Goal: Find specific page/section: Locate a particular part of the current website

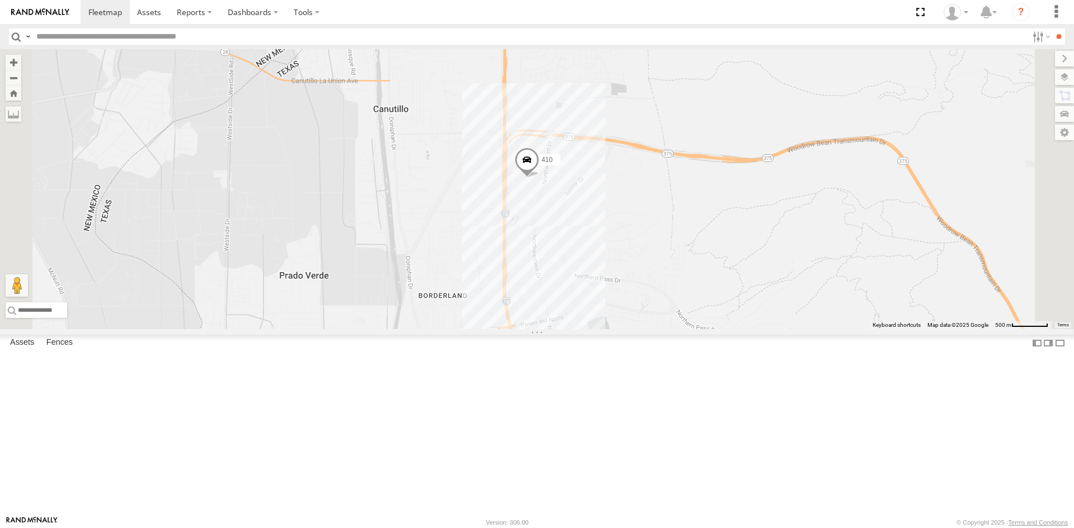
click at [722, 527] on footer "[PERSON_NAME] [PERSON_NAME] Version: 306.00 © Copyright 2025 - Terms and Condit…" at bounding box center [537, 522] width 1074 height 12
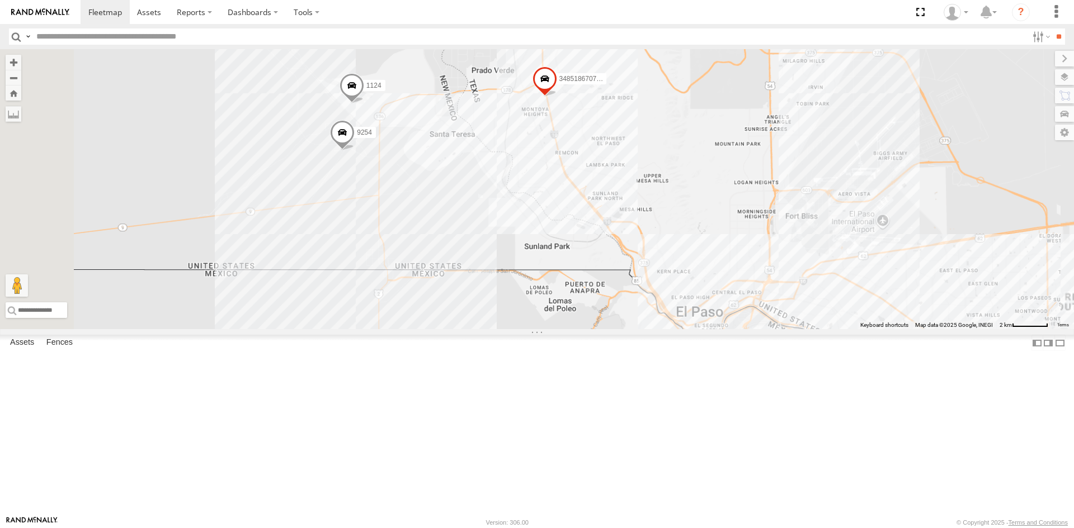
click at [590, 219] on div "181 3485186707B8 1124 4093 9254 410 8689" at bounding box center [537, 189] width 1074 height 280
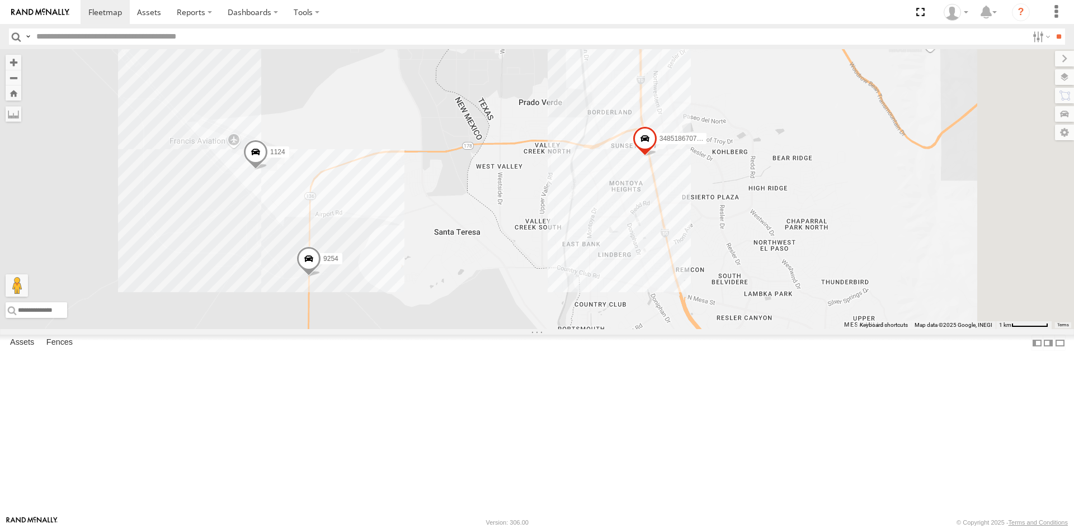
click at [810, 247] on div "3485186707B8 1124 9254 410 0054 11" at bounding box center [537, 189] width 1074 height 280
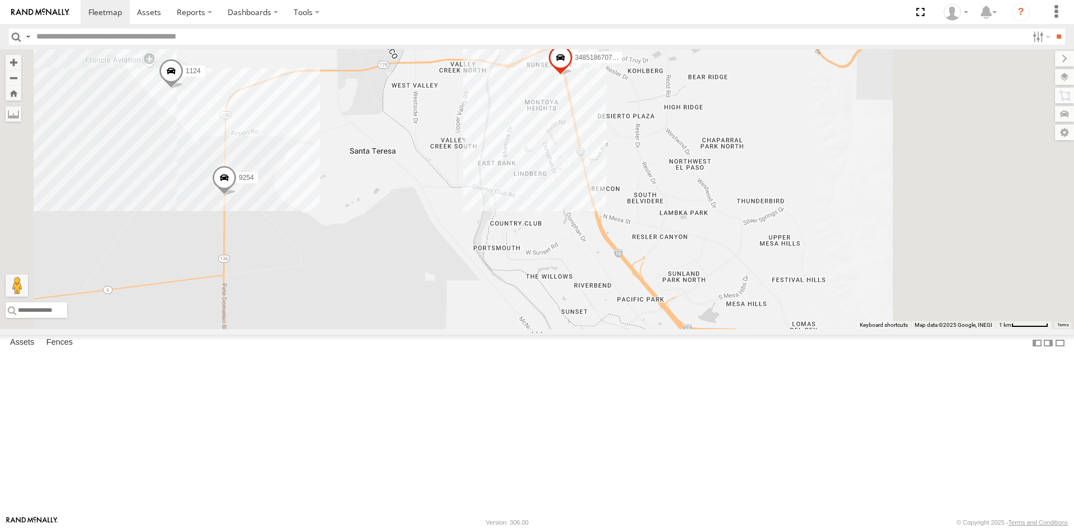
drag, startPoint x: 773, startPoint y: 248, endPoint x: 740, endPoint y: 211, distance: 48.7
click at [755, 232] on div "3485186707B8 1124 9254 410 0054" at bounding box center [537, 189] width 1074 height 280
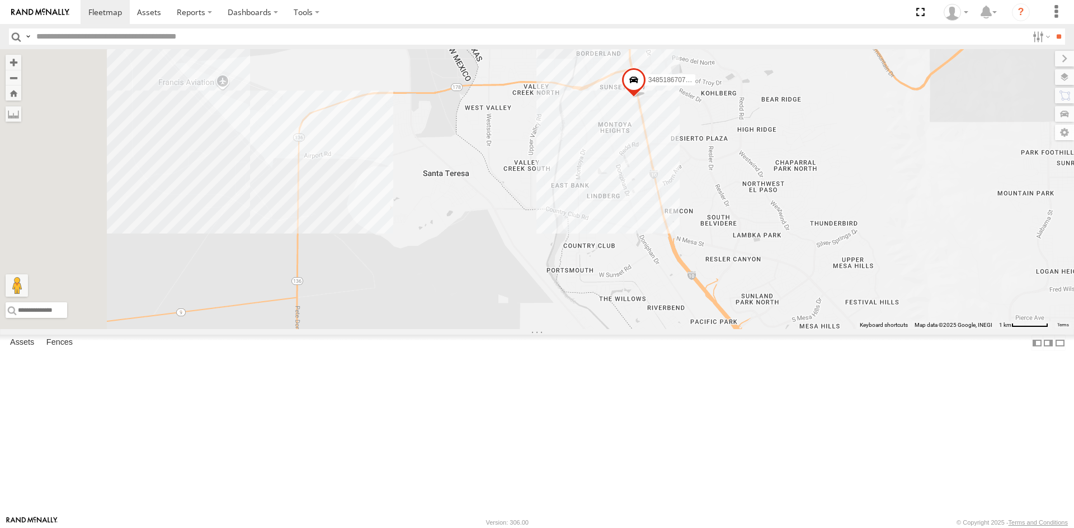
click at [555, 220] on div "3485186707B8 13 2" at bounding box center [537, 189] width 1074 height 280
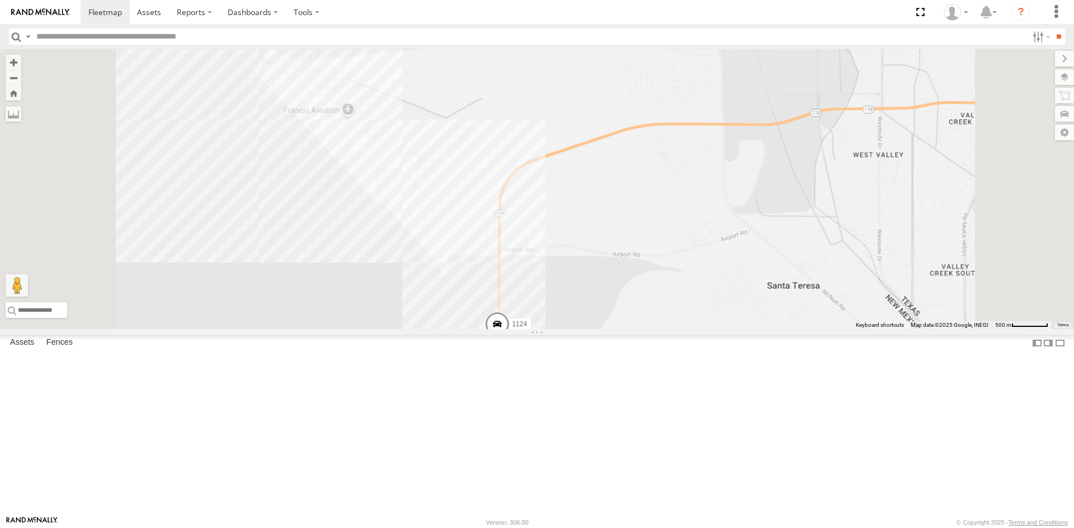
drag, startPoint x: 700, startPoint y: 365, endPoint x: 677, endPoint y: 301, distance: 67.7
click at [683, 319] on div "1124" at bounding box center [537, 189] width 1074 height 280
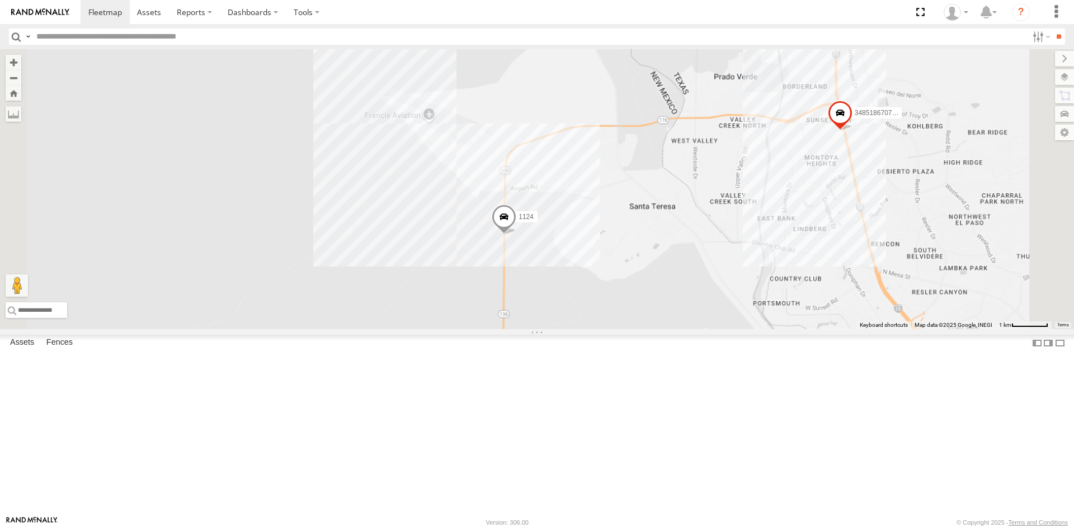
drag, startPoint x: 704, startPoint y: 377, endPoint x: 699, endPoint y: 342, distance: 35.0
click at [700, 329] on div "1124 3485186707B8" at bounding box center [537, 189] width 1074 height 280
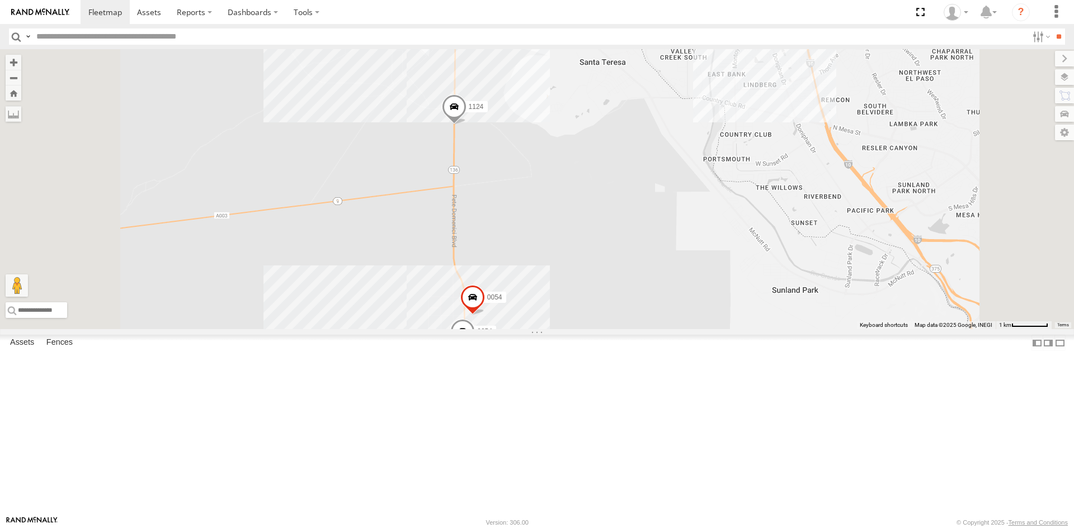
drag, startPoint x: 672, startPoint y: 395, endPoint x: 671, endPoint y: 318, distance: 77.2
click at [671, 318] on div "1124 3485186707B8 9254 0054 13" at bounding box center [537, 189] width 1074 height 280
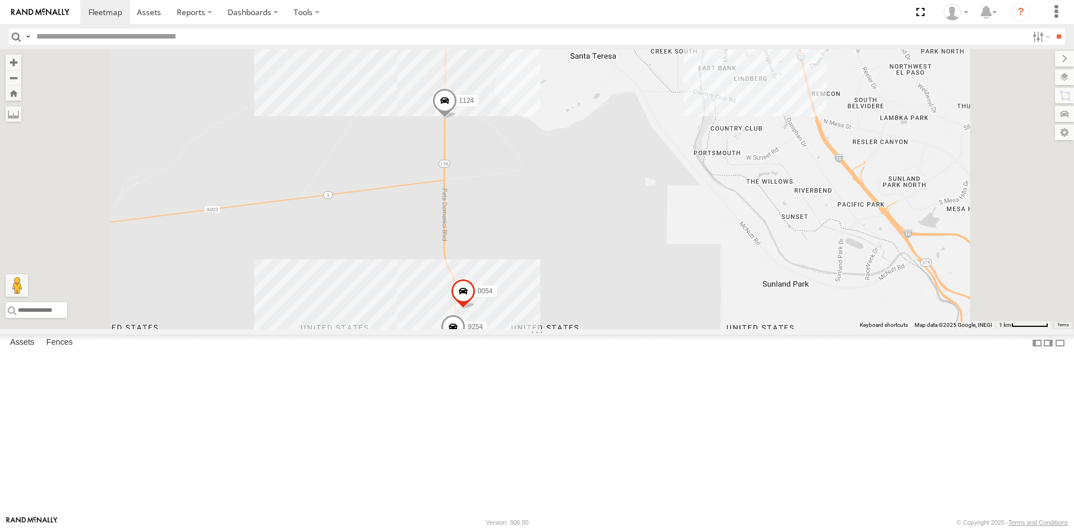
drag, startPoint x: 687, startPoint y: 302, endPoint x: 669, endPoint y: 275, distance: 32.0
click at [669, 275] on div "1124 3485186707B8 9254 0054 13" at bounding box center [537, 189] width 1074 height 280
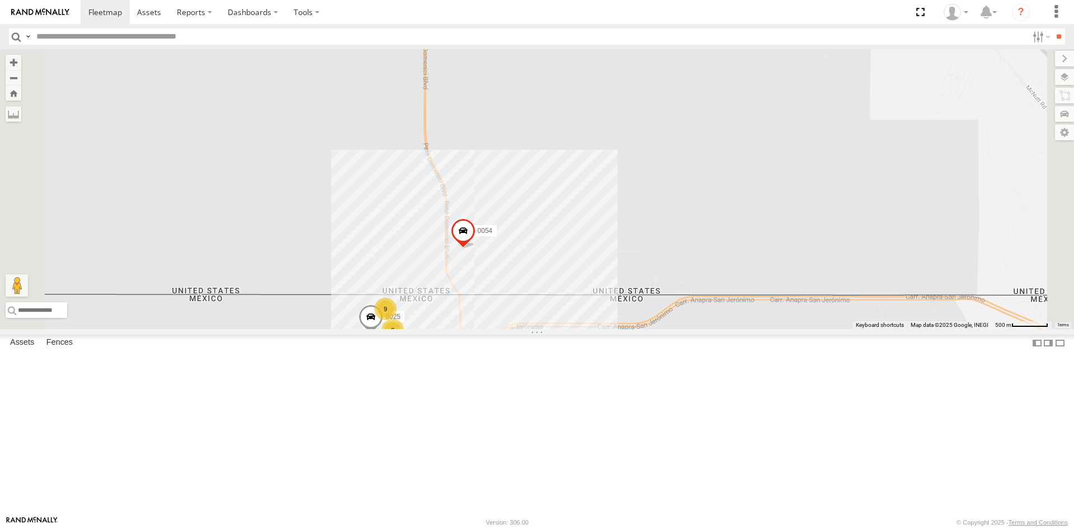
drag, startPoint x: 622, startPoint y: 421, endPoint x: 662, endPoint y: 410, distance: 41.3
click at [662, 329] on div "1124 3485186707B8 9254 0054 8025 9 3" at bounding box center [537, 189] width 1074 height 280
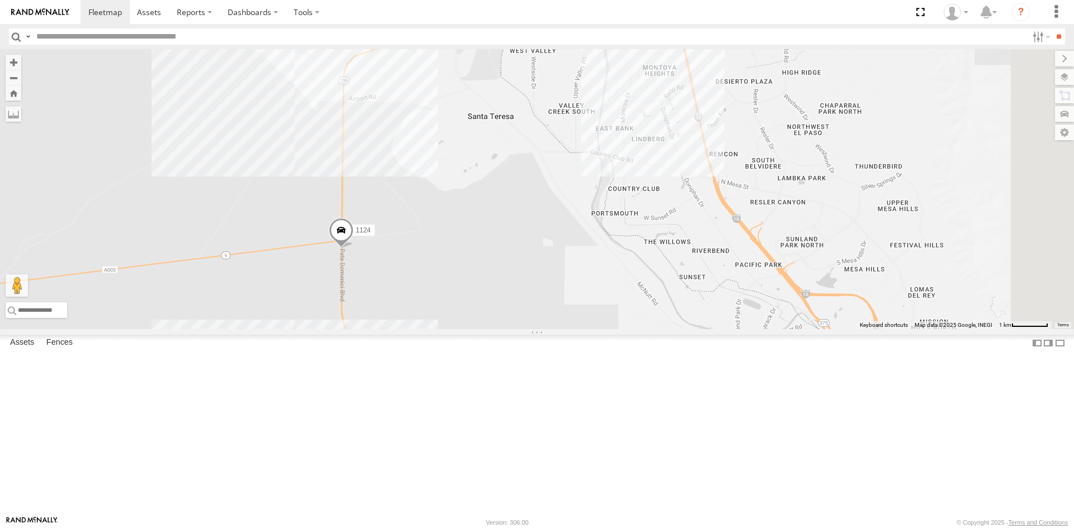
drag, startPoint x: 788, startPoint y: 362, endPoint x: 624, endPoint y: 400, distance: 168.8
click at [626, 329] on div "1124 3485186707B8 9254 0054 13" at bounding box center [537, 189] width 1074 height 280
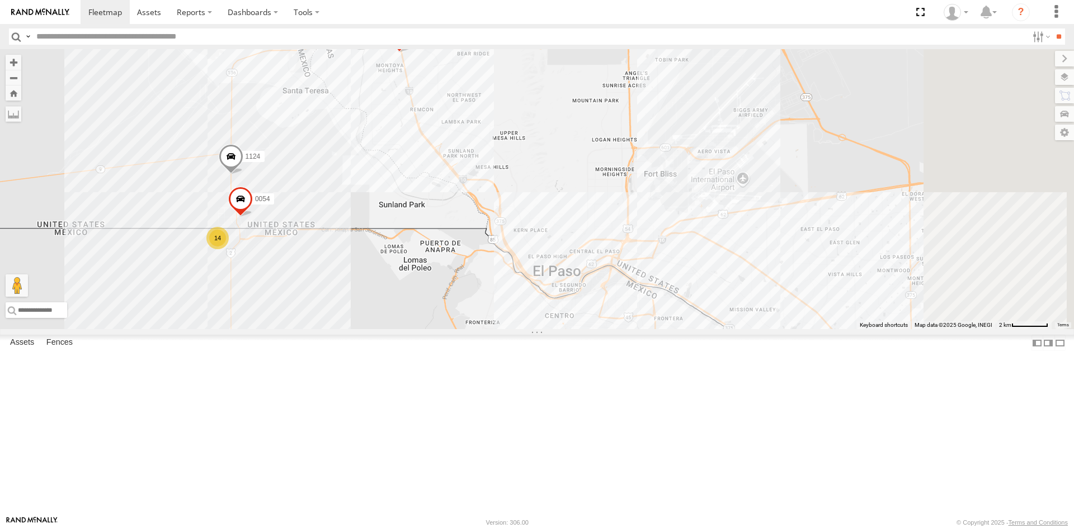
drag, startPoint x: 717, startPoint y: 243, endPoint x: 651, endPoint y: 161, distance: 105.0
click at [695, 218] on div "1124 3485186707B8 0054 14" at bounding box center [537, 189] width 1074 height 280
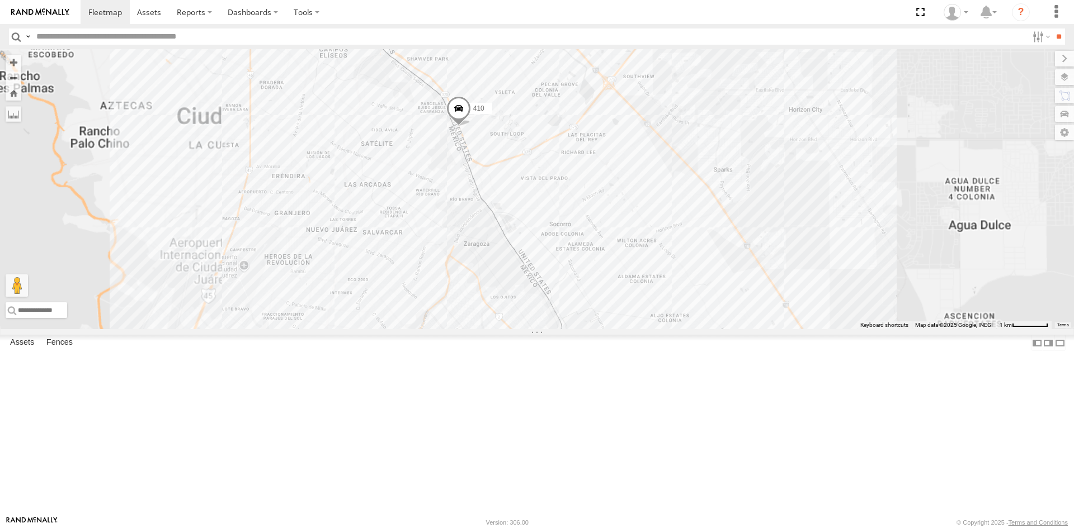
drag, startPoint x: 674, startPoint y: 282, endPoint x: 704, endPoint y: 359, distance: 82.7
click at [747, 329] on div "1124 3485186707B8 0054 4093 410 8689" at bounding box center [537, 189] width 1074 height 280
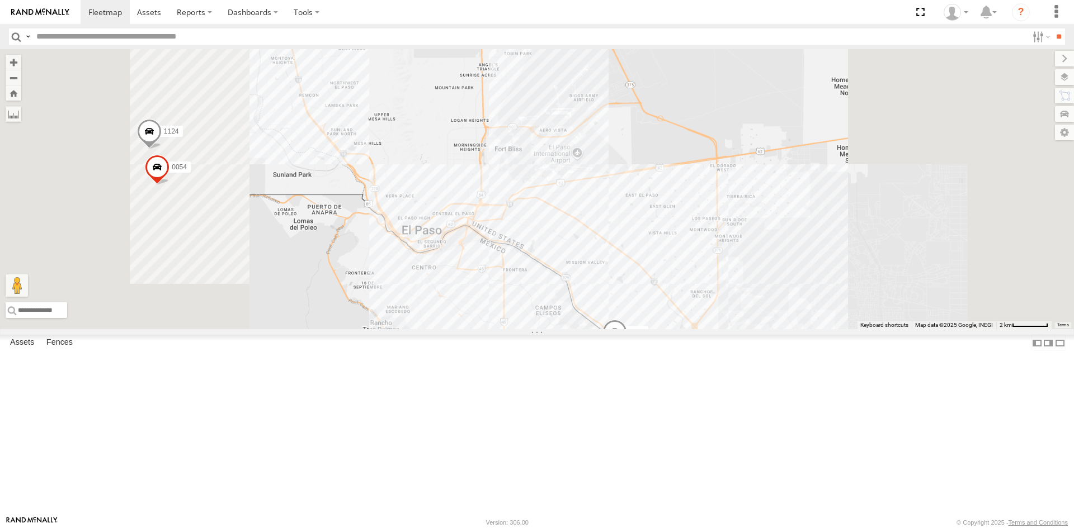
drag, startPoint x: 591, startPoint y: 311, endPoint x: 634, endPoint y: 368, distance: 71.0
click at [634, 329] on div "1124 3485186707B8 0054 4093 410 8689" at bounding box center [537, 189] width 1074 height 280
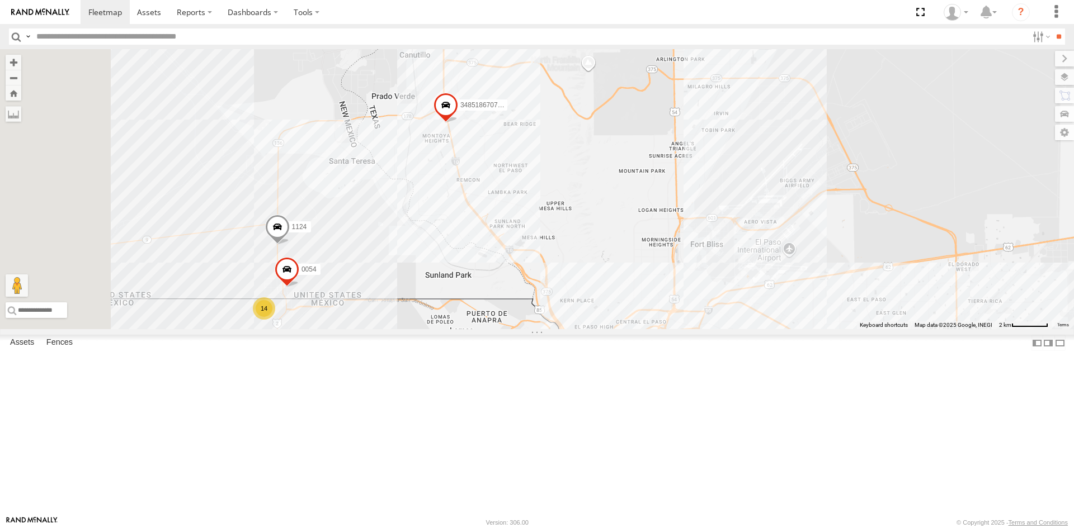
drag, startPoint x: 584, startPoint y: 341, endPoint x: 478, endPoint y: 363, distance: 108.5
click at [623, 329] on div "1124 3485186707B8 0054 4093 410 8689 14" at bounding box center [537, 189] width 1074 height 280
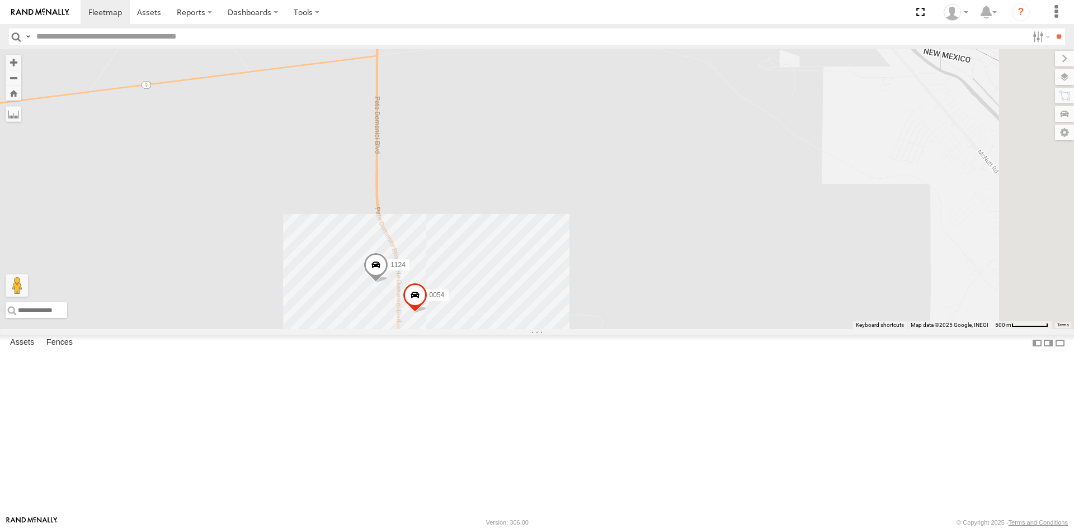
drag, startPoint x: 721, startPoint y: 293, endPoint x: 716, endPoint y: 276, distance: 17.5
click at [716, 275] on div "8025 1124 0054 8 4" at bounding box center [537, 189] width 1074 height 280
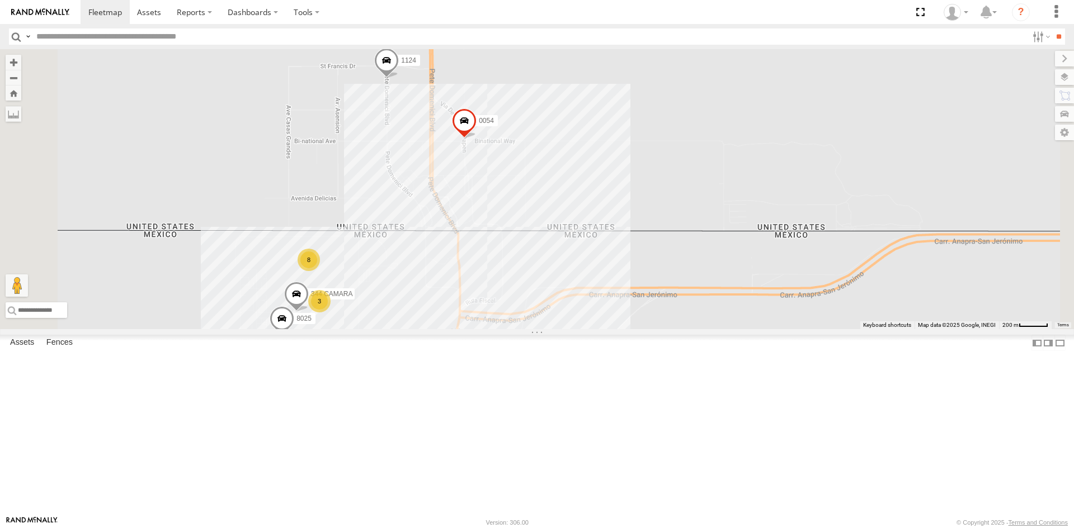
click at [671, 240] on div "8025 1124 0054 9254 8 3 344 CAMARA" at bounding box center [537, 189] width 1074 height 280
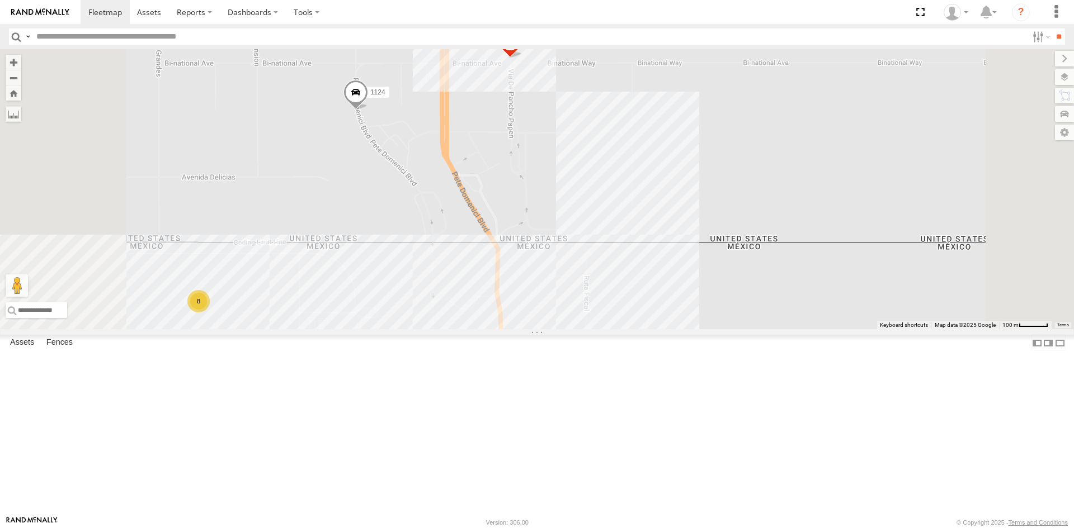
drag, startPoint x: 675, startPoint y: 312, endPoint x: 723, endPoint y: 296, distance: 50.0
click at [723, 296] on div "8025 1124 0054 9254 344 CAMARA 8 2 452 camara" at bounding box center [537, 189] width 1074 height 280
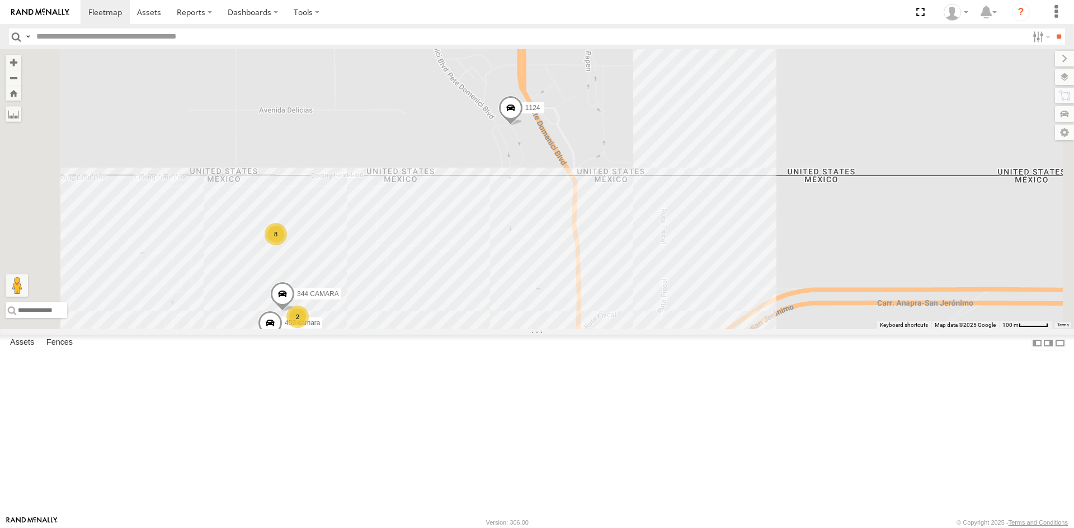
drag, startPoint x: 639, startPoint y: 338, endPoint x: 664, endPoint y: 258, distance: 84.0
click at [659, 272] on div "8025 1124 0054 9254 344 CAMARA 8 2 452 camara" at bounding box center [537, 189] width 1074 height 280
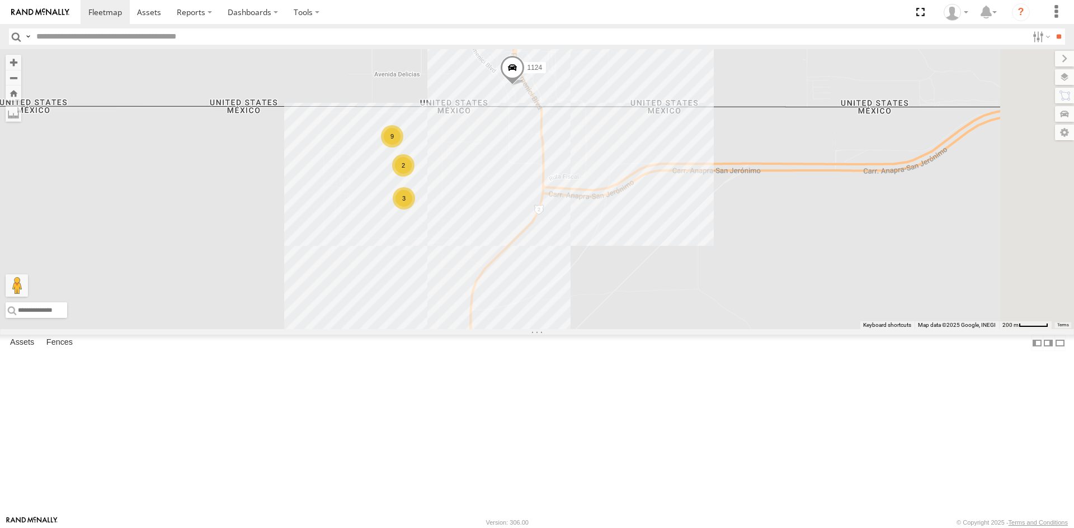
drag, startPoint x: 664, startPoint y: 169, endPoint x: 660, endPoint y: 324, distance: 154.4
click at [660, 324] on div "1124 0054 3 9 2" at bounding box center [537, 189] width 1074 height 280
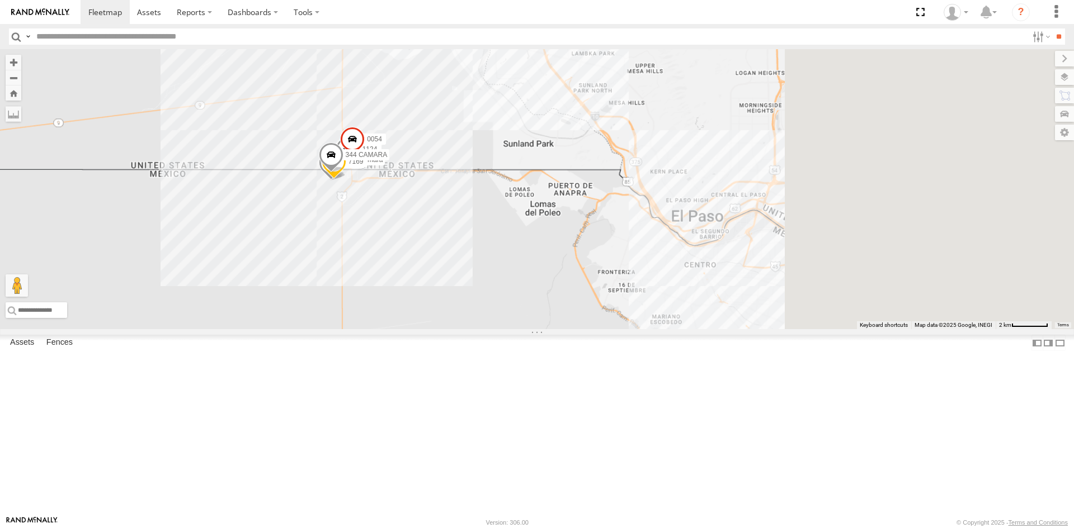
drag, startPoint x: 890, startPoint y: 422, endPoint x: 531, endPoint y: 222, distance: 410.8
click at [597, 266] on div "1124 0054 980 452 camara 7169 344 [GEOGRAPHIC_DATA]" at bounding box center [537, 189] width 1074 height 280
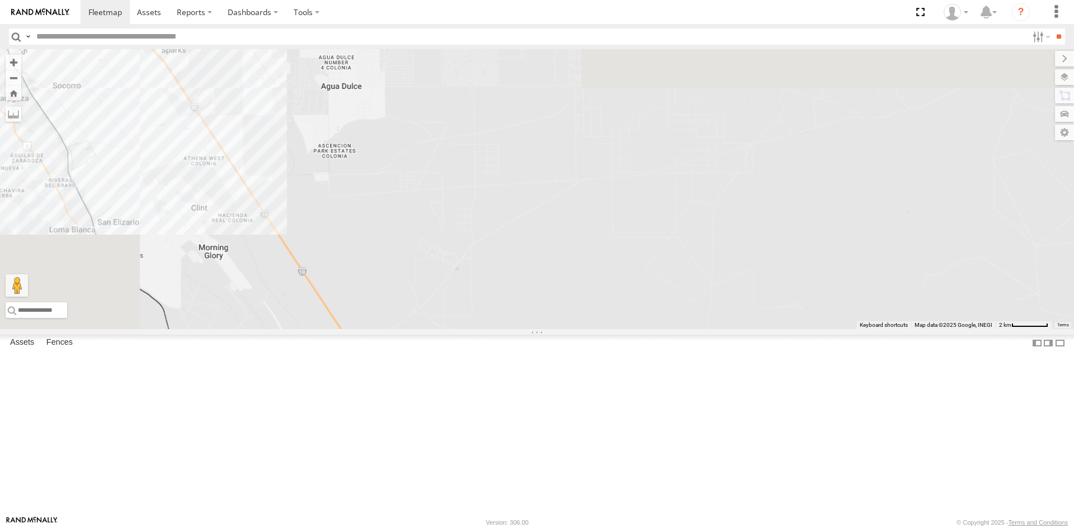
drag, startPoint x: 565, startPoint y: 263, endPoint x: 802, endPoint y: 498, distance: 333.4
click at [804, 329] on div "1124 0054 980 452 camara 7169 344 [GEOGRAPHIC_DATA]" at bounding box center [537, 189] width 1074 height 280
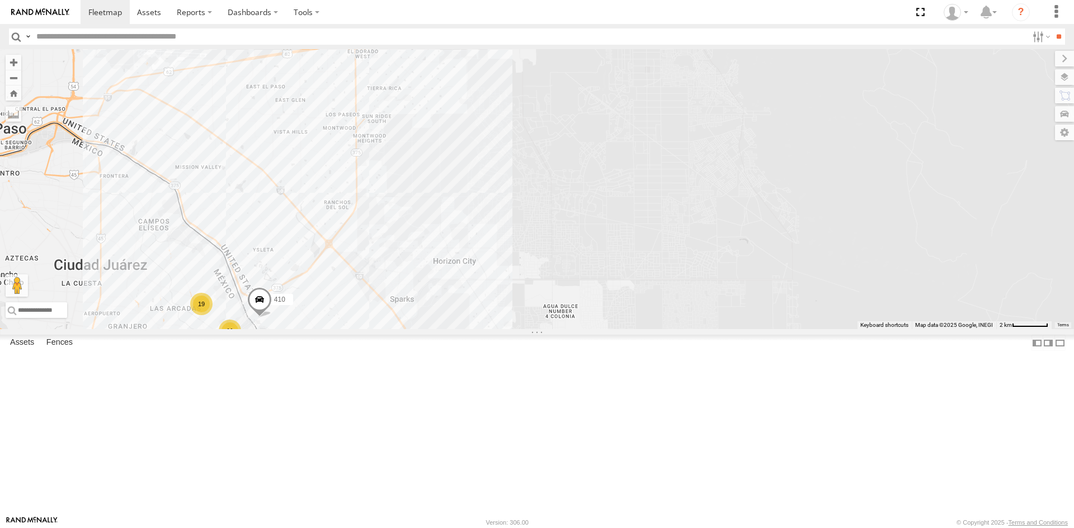
click at [611, 329] on div "1124 0054 980 452 camara 7169 344 CAMARA 11 19 410" at bounding box center [537, 189] width 1074 height 280
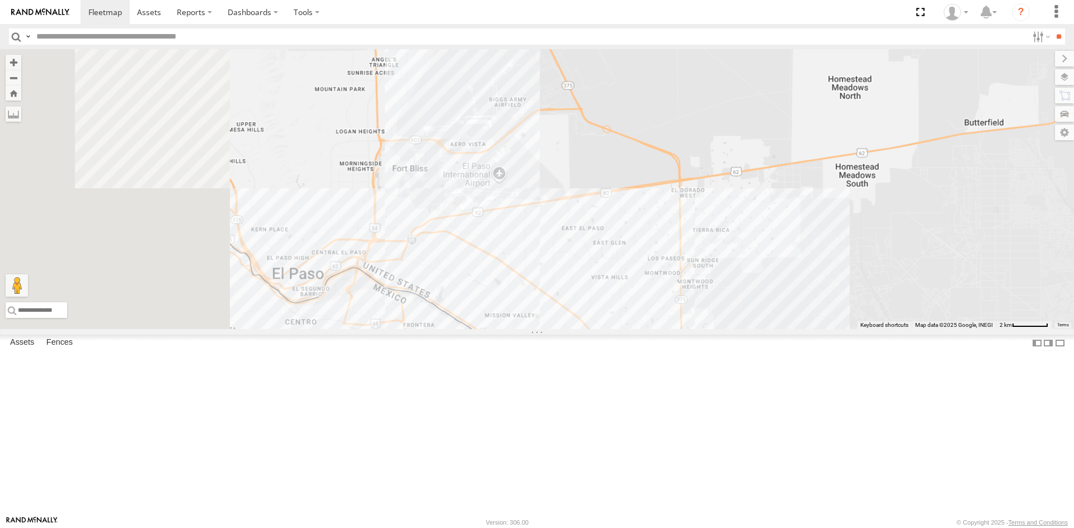
drag, startPoint x: 777, startPoint y: 418, endPoint x: 804, endPoint y: 410, distance: 27.8
click at [812, 329] on div "1124 0054 980 452 camara 7169 344 CAMARA 410" at bounding box center [537, 189] width 1074 height 280
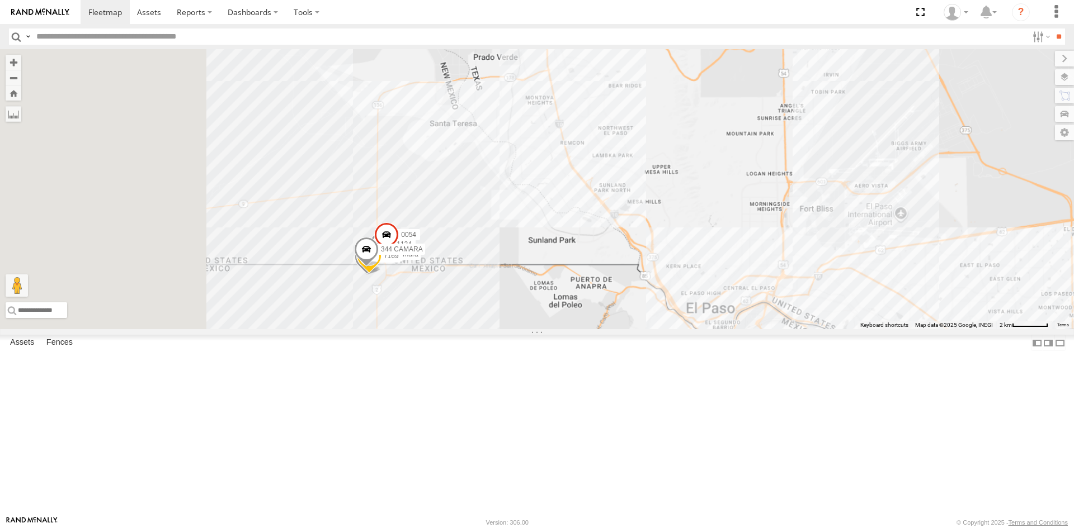
drag, startPoint x: 788, startPoint y: 376, endPoint x: 605, endPoint y: 408, distance: 186.2
click at [786, 329] on div "1124 0054 980 452 camara 7169 344 CAMARA 410" at bounding box center [537, 189] width 1074 height 280
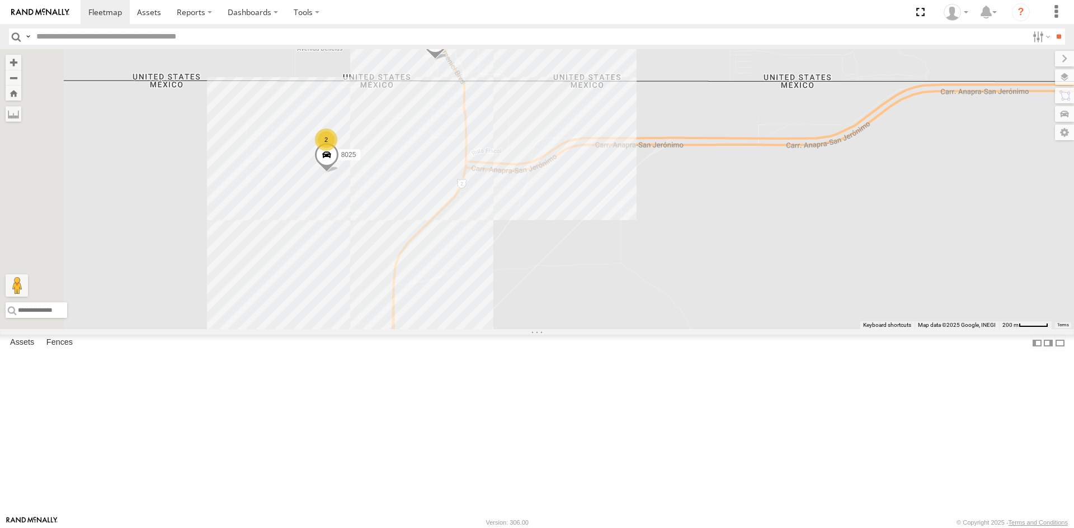
drag, startPoint x: 436, startPoint y: 304, endPoint x: 628, endPoint y: 318, distance: 192.8
click at [628, 326] on div "0054 410 3485186707B8 8025 1124 2" at bounding box center [537, 189] width 1074 height 280
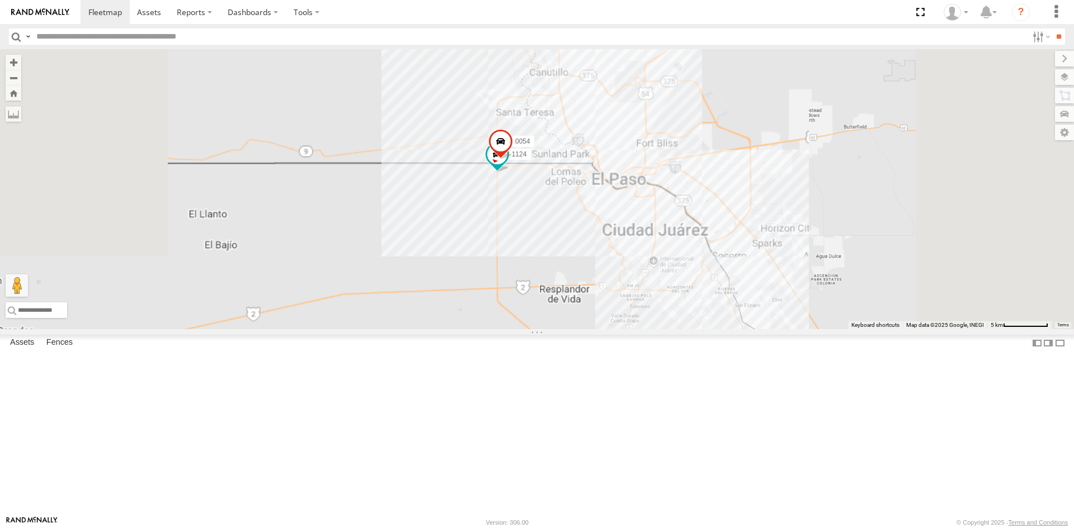
drag, startPoint x: 863, startPoint y: 377, endPoint x: 757, endPoint y: 302, distance: 130.5
click at [757, 302] on div "1124 0054" at bounding box center [537, 189] width 1074 height 280
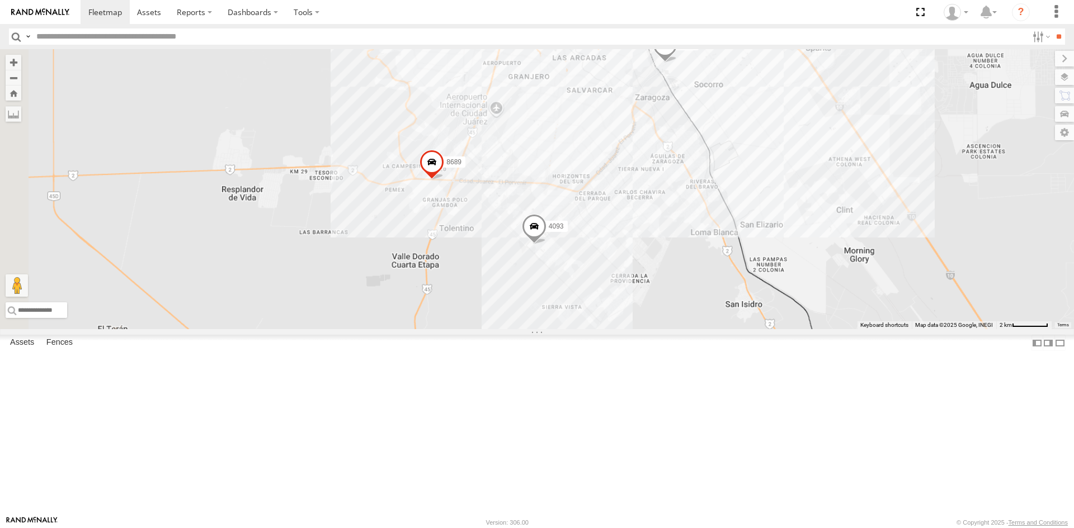
drag, startPoint x: 549, startPoint y: 180, endPoint x: 711, endPoint y: 426, distance: 294.5
click at [709, 329] on div "3485186707B8 4093 8689 410" at bounding box center [537, 189] width 1074 height 280
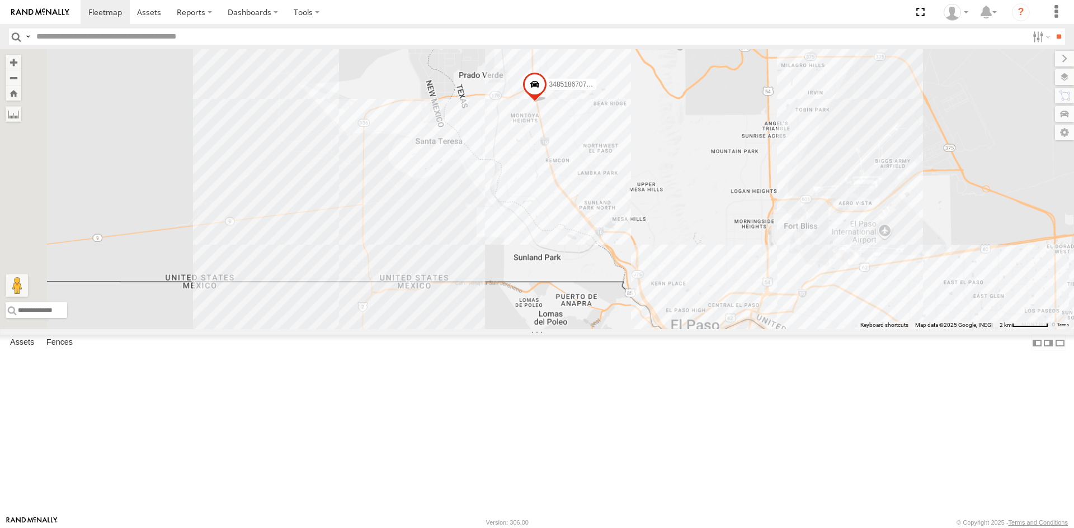
drag, startPoint x: 599, startPoint y: 320, endPoint x: 629, endPoint y: 353, distance: 43.9
click at [629, 329] on div "3485186707B8 4093 8689 410" at bounding box center [537, 189] width 1074 height 280
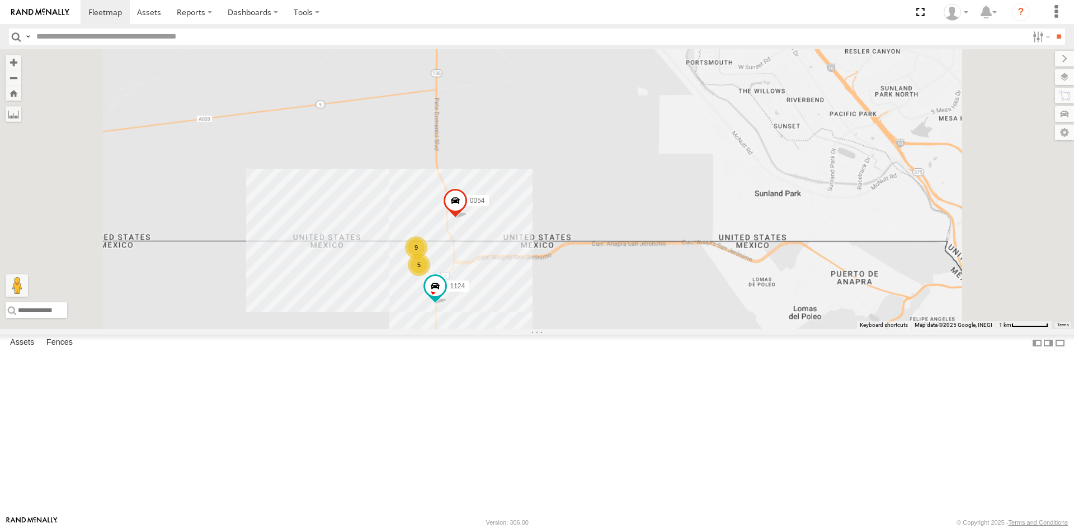
drag, startPoint x: 820, startPoint y: 380, endPoint x: 534, endPoint y: 276, distance: 304.3
click at [608, 298] on div "3485186707B8 4093 8689 410 0054 1124 5 9" at bounding box center [537, 189] width 1074 height 280
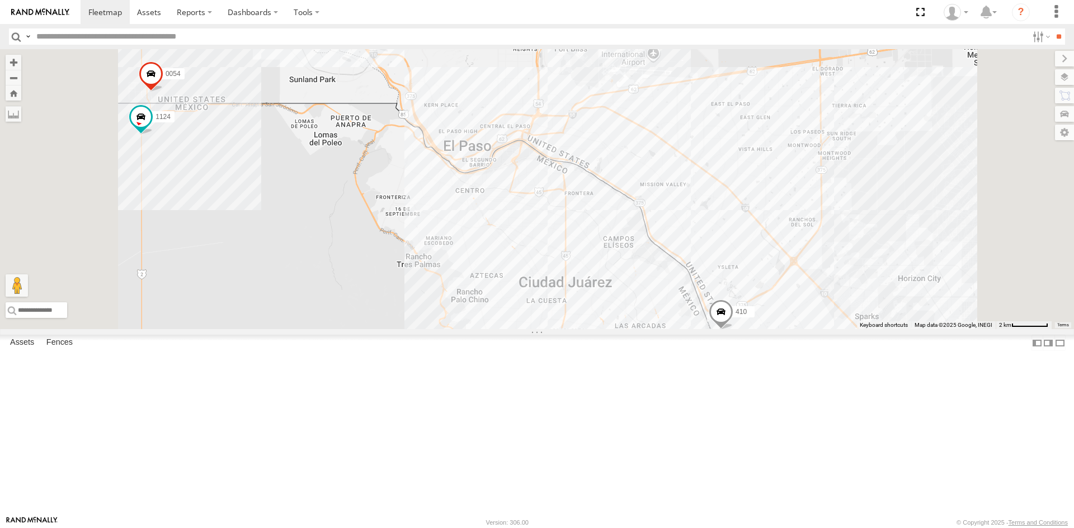
drag, startPoint x: 732, startPoint y: 333, endPoint x: 647, endPoint y: 282, distance: 99.1
click at [647, 282] on div "3485186707B8 4093 8689 410 0054 1124" at bounding box center [537, 189] width 1074 height 280
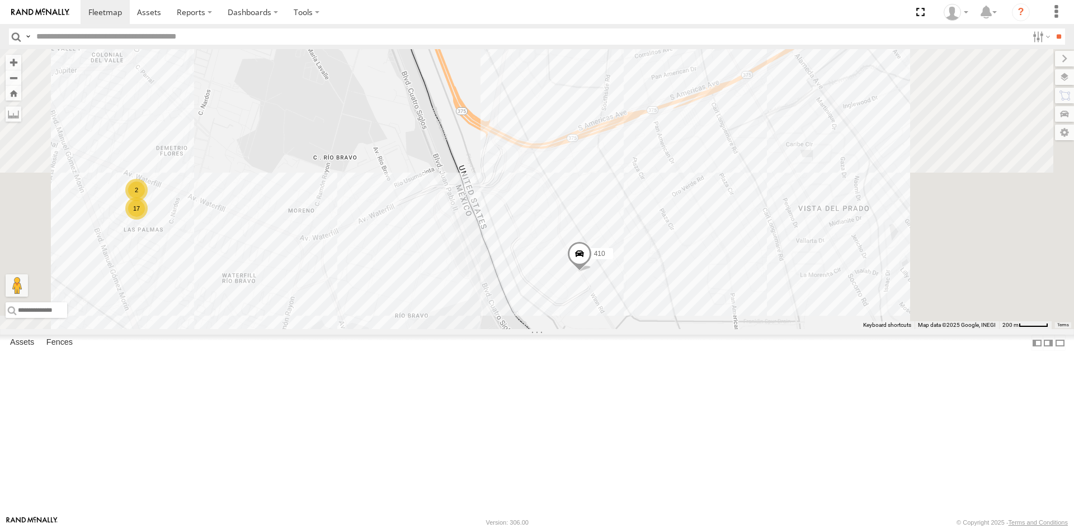
drag, startPoint x: 743, startPoint y: 412, endPoint x: 738, endPoint y: 418, distance: 8.3
click at [738, 329] on div "3485186707B8 4093 8689 410 0054 1124 9 17 2 2" at bounding box center [537, 189] width 1074 height 280
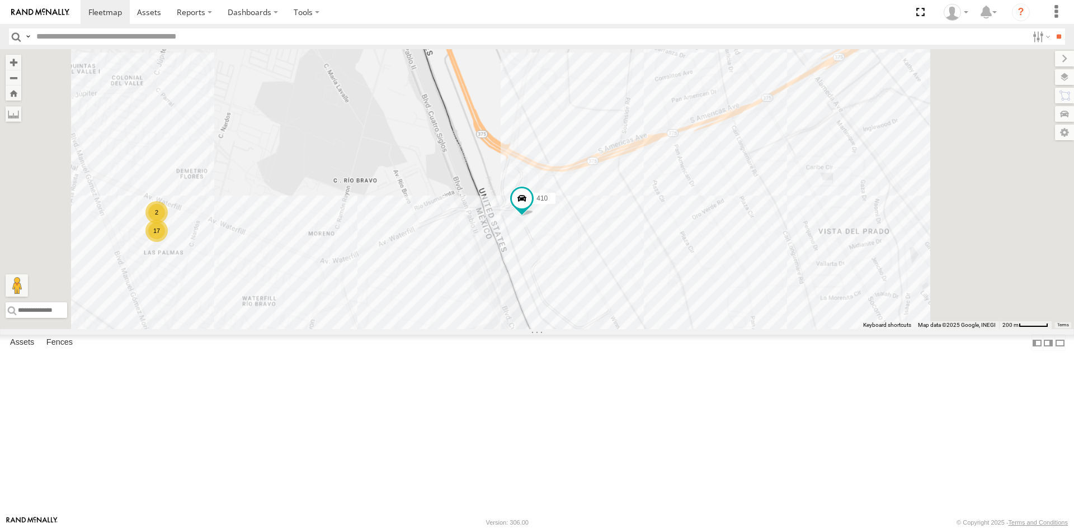
drag, startPoint x: 738, startPoint y: 358, endPoint x: 705, endPoint y: 305, distance: 63.0
click at [705, 305] on div "3485186707B8 4093 9254 8689 410 17 2" at bounding box center [537, 189] width 1074 height 280
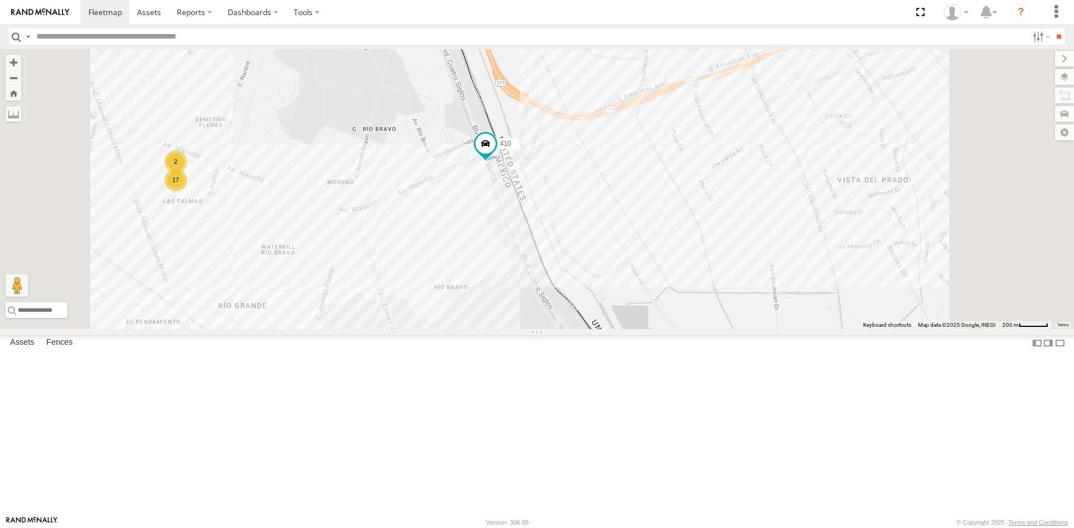
click at [721, 329] on div "3485186707B8 1124 4093 9254 8689 410 9 17 2 2" at bounding box center [537, 189] width 1074 height 280
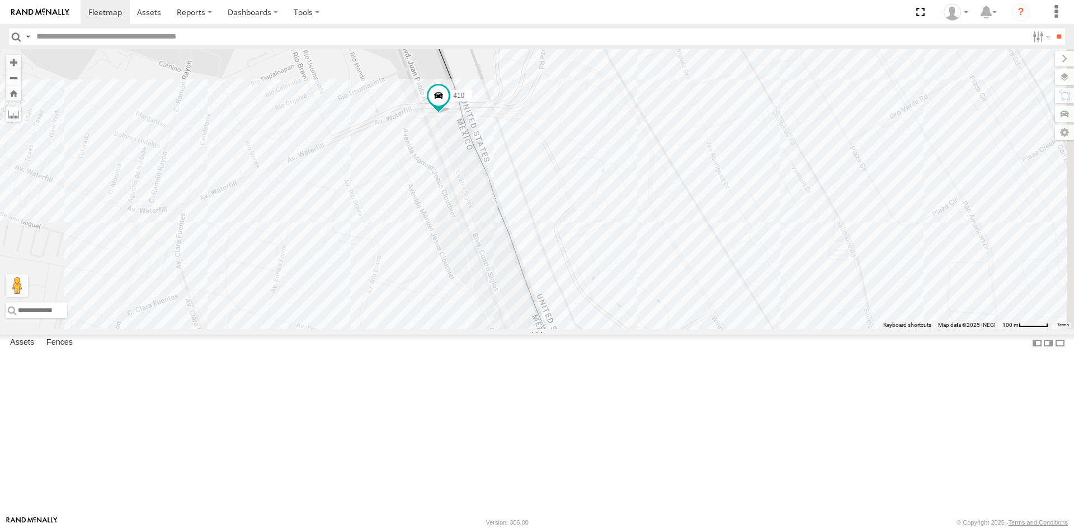
drag, startPoint x: 744, startPoint y: 268, endPoint x: 662, endPoint y: 300, distance: 88.4
click at [665, 301] on div "3485186707B8 1124 4093 9254 8689 410" at bounding box center [537, 189] width 1074 height 280
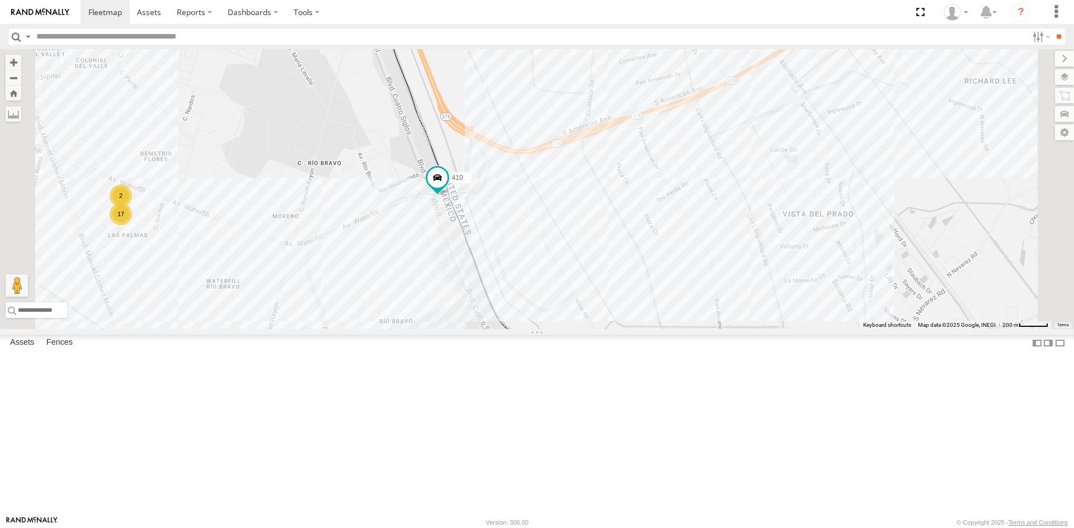
drag, startPoint x: 655, startPoint y: 308, endPoint x: 604, endPoint y: 332, distance: 56.8
click at [610, 329] on div "3485186707B8 1124 4093 9254 8689 410 9 17 2 2" at bounding box center [537, 189] width 1074 height 280
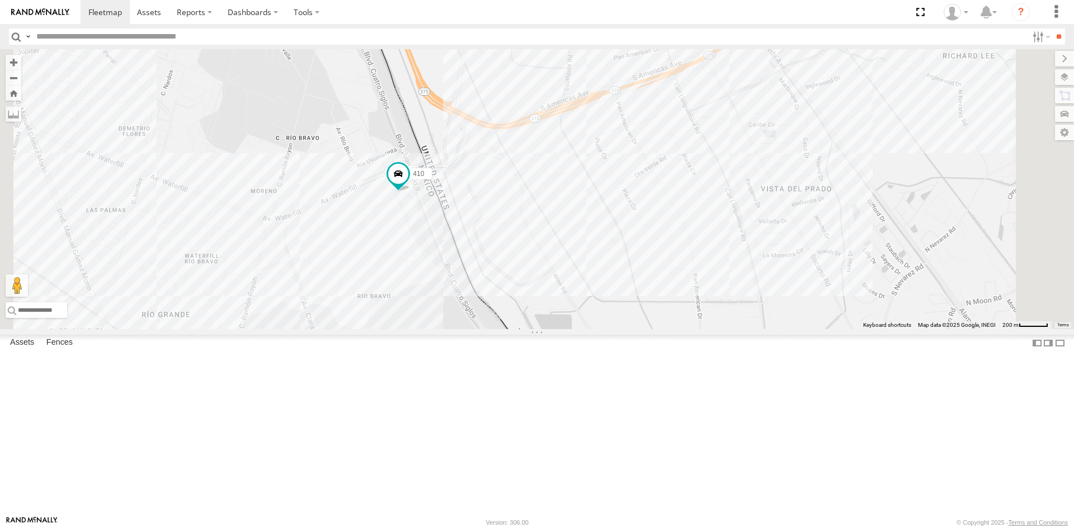
drag, startPoint x: 625, startPoint y: 425, endPoint x: 621, endPoint y: 397, distance: 28.2
click at [621, 329] on div "3485186707B8 1124 4093 9254 8689 410 9 2" at bounding box center [537, 189] width 1074 height 280
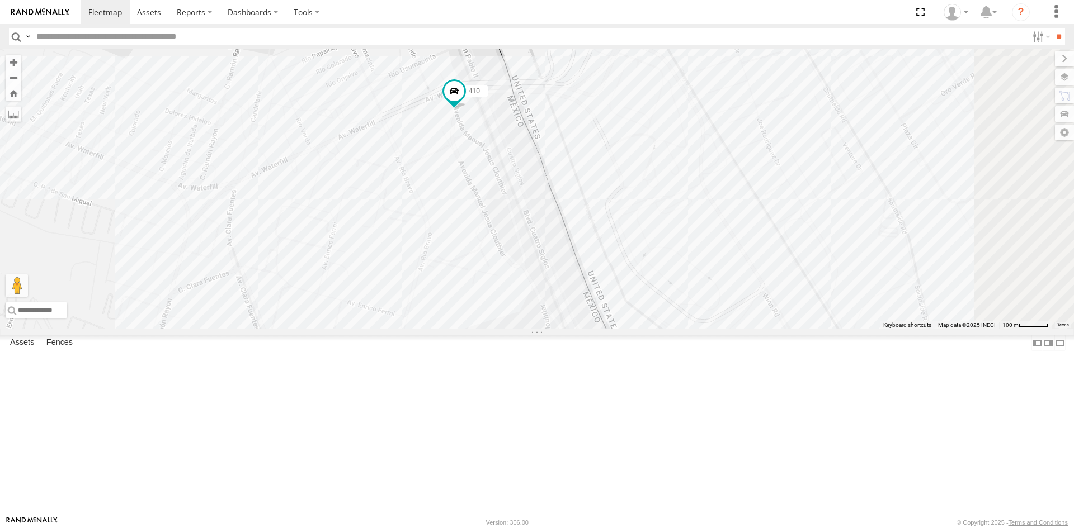
drag, startPoint x: 746, startPoint y: 310, endPoint x: 724, endPoint y: 351, distance: 46.1
click at [693, 301] on div "3485186707B8 1124 4093 9254 8689 410" at bounding box center [537, 189] width 1074 height 280
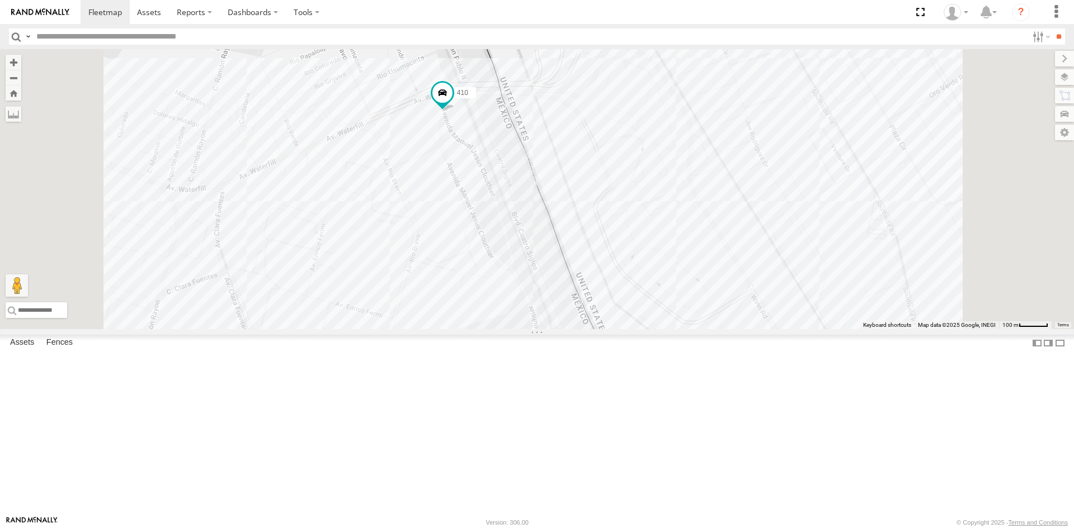
drag, startPoint x: 663, startPoint y: 311, endPoint x: 662, endPoint y: 331, distance: 19.6
click at [662, 329] on div "3485186707B8 1124 4093 9254 8689 410" at bounding box center [537, 189] width 1074 height 280
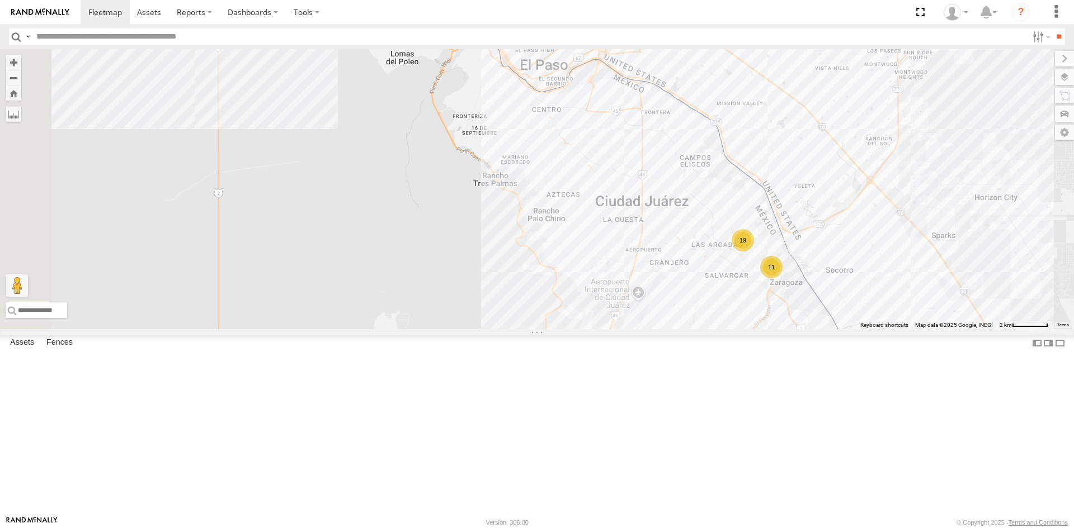
drag, startPoint x: 622, startPoint y: 335, endPoint x: 910, endPoint y: 289, distance: 291.6
click at [910, 289] on div "410 8689 11 19" at bounding box center [537, 189] width 1074 height 280
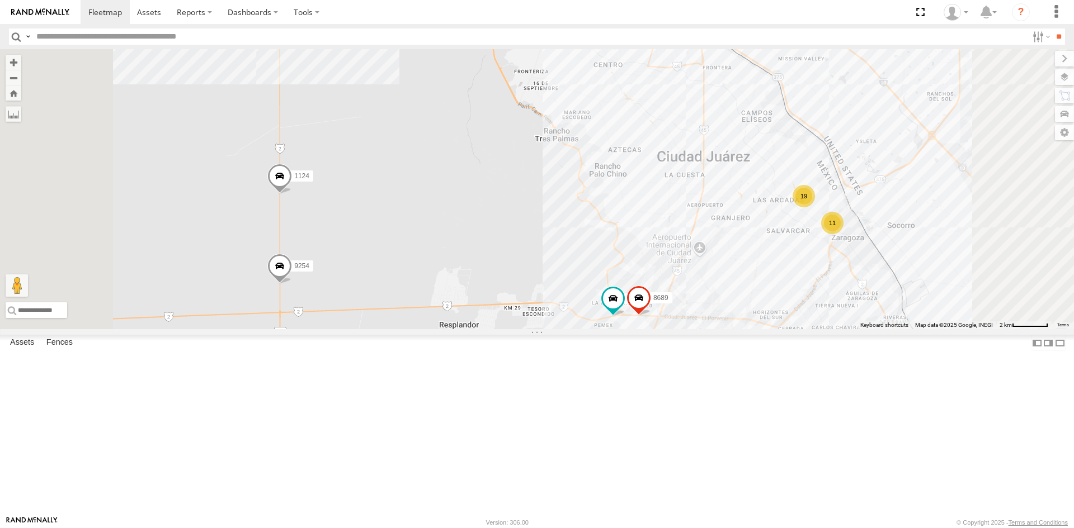
drag, startPoint x: 709, startPoint y: 388, endPoint x: 490, endPoint y: 173, distance: 306.9
click at [715, 329] on div "1124 4093 9254 3485186707B8 13 11 19 410 8689 0054" at bounding box center [537, 189] width 1074 height 280
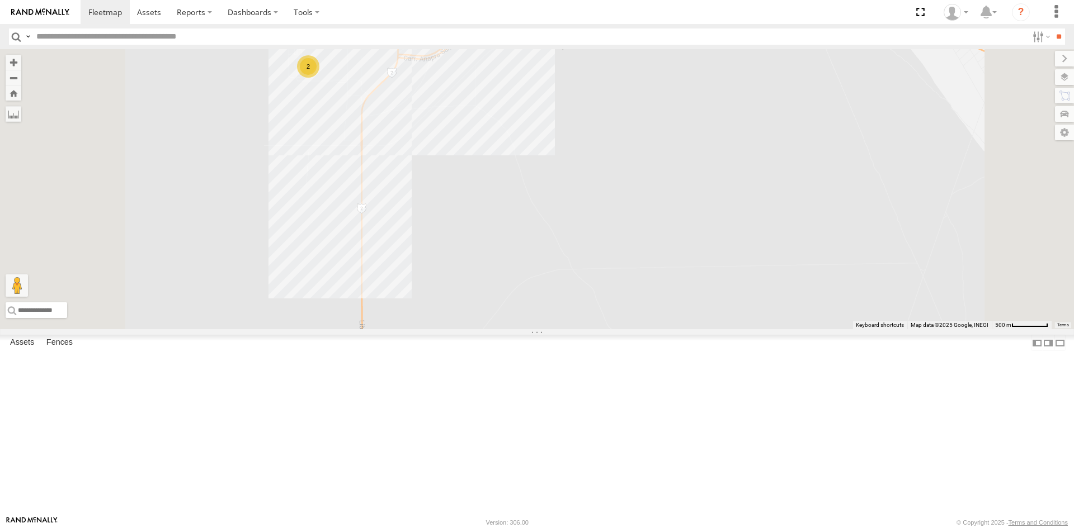
drag, startPoint x: 621, startPoint y: 331, endPoint x: 627, endPoint y: 333, distance: 6.4
click at [627, 329] on div "3485186707B8 4093 8689 1124 410 0054 10 2 7169" at bounding box center [537, 189] width 1074 height 280
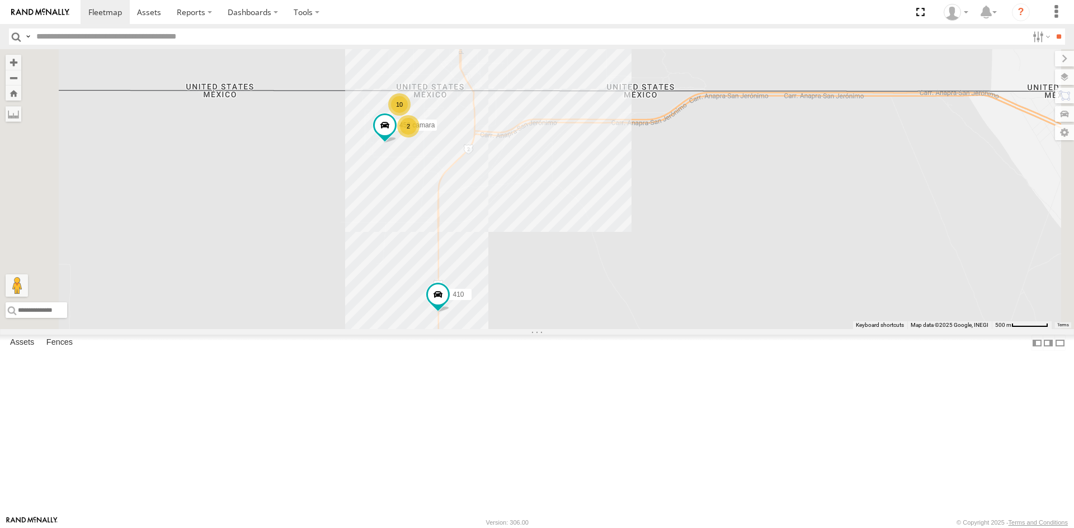
drag, startPoint x: 516, startPoint y: 304, endPoint x: 521, endPoint y: 325, distance: 21.4
click at [521, 325] on div "410 3485186707B8 1124 4093 8689 0054 452 camara 10 2" at bounding box center [537, 189] width 1074 height 280
